Goal: Information Seeking & Learning: Check status

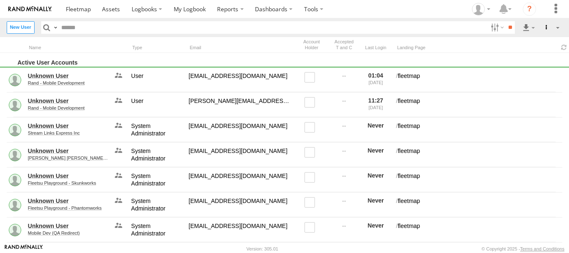
click at [89, 28] on input "text" at bounding box center [272, 27] width 429 height 12
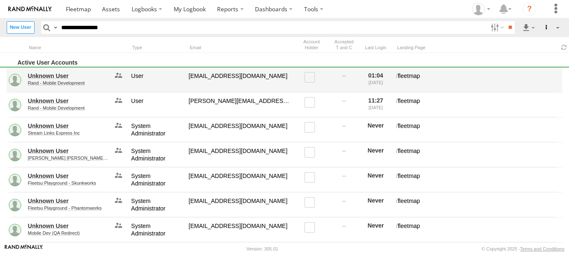
type input "**********"
click at [506, 21] on input "**" at bounding box center [511, 27] width 10 height 12
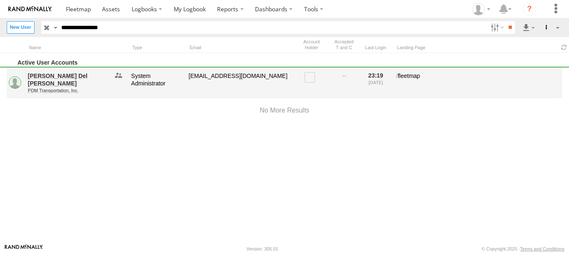
click at [60, 88] on link "PDM Transportation, Inc." at bounding box center [68, 90] width 81 height 5
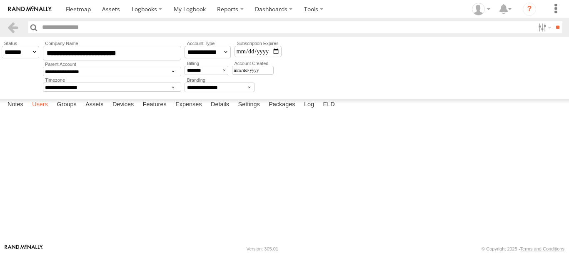
click at [42, 111] on label "Users" at bounding box center [40, 105] width 24 height 12
click at [100, 111] on label "Assets" at bounding box center [94, 105] width 26 height 12
click at [0, 0] on link "TK767" at bounding box center [0, 0] width 0 height 0
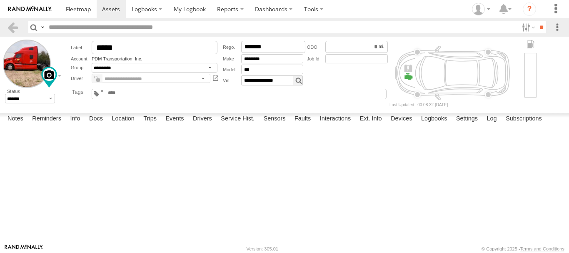
click at [0, 0] on span at bounding box center [0, 0] width 0 height 0
click at [0, 0] on link at bounding box center [0, 0] width 0 height 0
click at [332, 75] on div "*******" at bounding box center [347, 63] width 85 height 47
drag, startPoint x: 164, startPoint y: 58, endPoint x: 91, endPoint y: 60, distance: 73.0
click at [91, 60] on div "Account PDM Transportation, Inc." at bounding box center [145, 58] width 149 height 6
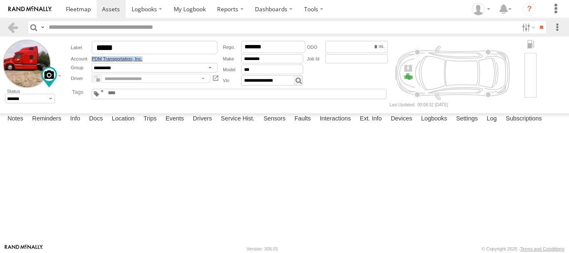
copy div "PDM Transportation, Inc."
click at [171, 63] on div "**********" at bounding box center [145, 63] width 152 height 47
click at [126, 59] on link "PDM Transportation, Inc." at bounding box center [117, 58] width 51 height 5
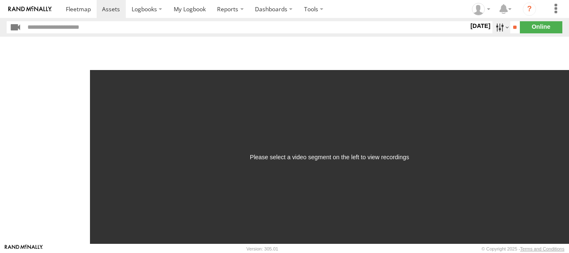
click at [495, 26] on label at bounding box center [502, 27] width 18 height 12
click at [0, 0] on label at bounding box center [0, 0] width 0 height 0
click at [512, 26] on input "**" at bounding box center [516, 27] width 10 height 12
click at [374, 160] on div "Please select a video segment on the left to view recordings" at bounding box center [329, 157] width 159 height 7
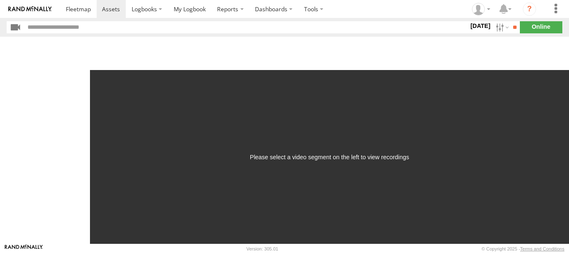
click at [388, 145] on div "Please select a video segment on the left to view recordings" at bounding box center [329, 157] width 479 height 174
click at [371, 135] on div "Please select a video segment on the left to view recordings" at bounding box center [329, 157] width 479 height 174
click at [364, 120] on div "Please select a video segment on the left to view recordings" at bounding box center [329, 157] width 479 height 174
drag, startPoint x: 321, startPoint y: 146, endPoint x: 302, endPoint y: 170, distance: 30.5
click at [317, 154] on div "Please select a video segment on the left to view recordings" at bounding box center [329, 157] width 479 height 174
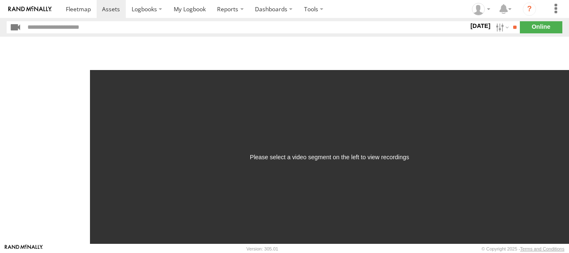
drag, startPoint x: 302, startPoint y: 170, endPoint x: 275, endPoint y: 170, distance: 27.1
click at [300, 170] on div "Please select a video segment on the left to view recordings" at bounding box center [329, 157] width 479 height 174
drag, startPoint x: 275, startPoint y: 170, endPoint x: 220, endPoint y: 155, distance: 57.2
click at [266, 170] on div "Please select a video segment on the left to view recordings" at bounding box center [329, 157] width 479 height 174
drag, startPoint x: 220, startPoint y: 155, endPoint x: 180, endPoint y: 150, distance: 40.3
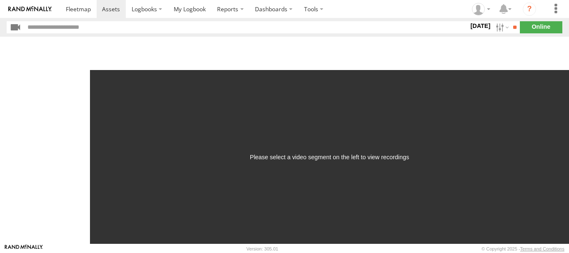
click at [208, 155] on div "Please select a video segment on the left to view recordings" at bounding box center [329, 157] width 479 height 174
click at [173, 148] on div "Please select a video segment on the left to view recordings" at bounding box center [329, 157] width 479 height 174
click at [172, 146] on div "Please select a video segment on the left to view recordings" at bounding box center [329, 157] width 479 height 174
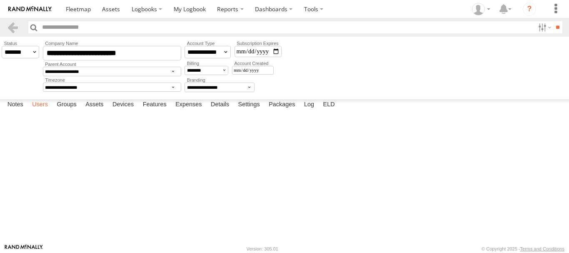
click at [50, 111] on label "Users" at bounding box center [40, 105] width 24 height 12
click at [0, 0] on link at bounding box center [0, 0] width 0 height 0
